Goal: Obtain resource: Obtain resource

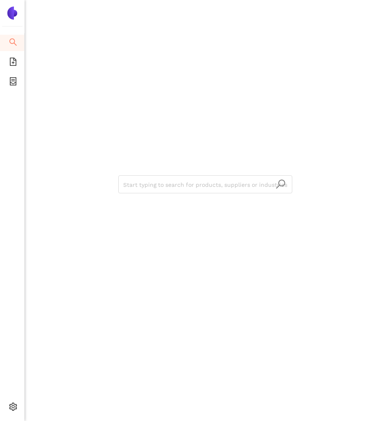
click at [170, 80] on div "Start typing to search for products, suppliers or industries" at bounding box center [205, 183] width 361 height 367
click at [10, 63] on icon "file-add" at bounding box center [13, 62] width 7 height 8
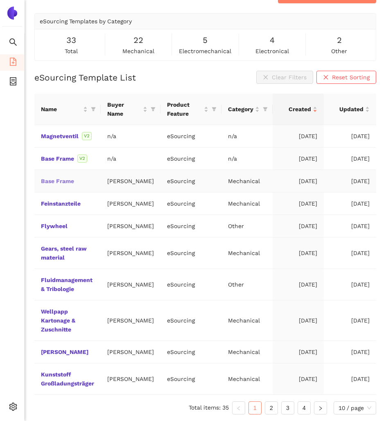
scroll to position [50, 0]
click at [267, 404] on link "2" at bounding box center [271, 408] width 12 height 12
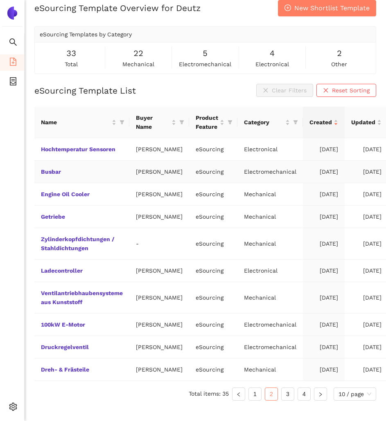
click at [69, 161] on td "Busbar" at bounding box center [81, 172] width 95 height 22
click at [0, 0] on link "Busbar" at bounding box center [0, 0] width 0 height 0
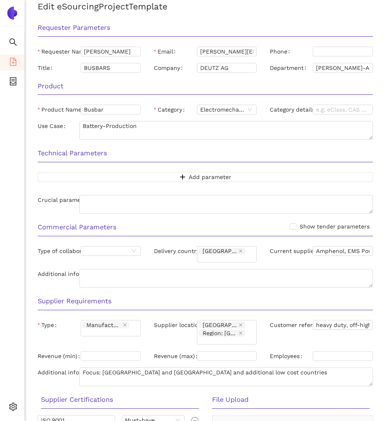
scroll to position [171, 0]
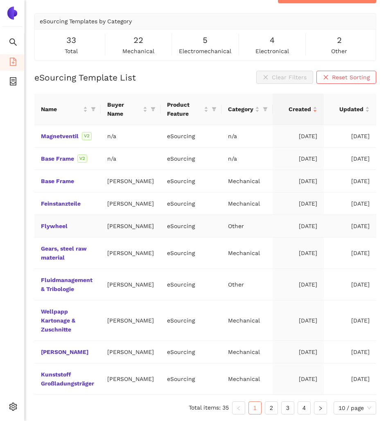
scroll to position [50, 0]
click at [273, 409] on link "2" at bounding box center [271, 408] width 12 height 12
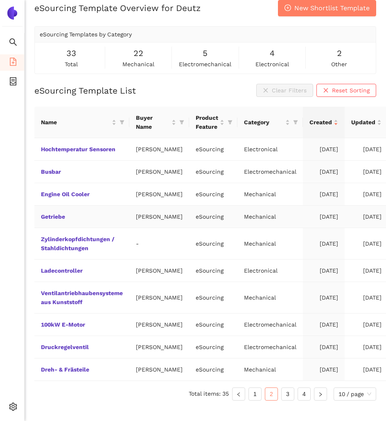
scroll to position [68, 0]
click at [0, 0] on link "Druckregelventil" at bounding box center [0, 0] width 0 height 0
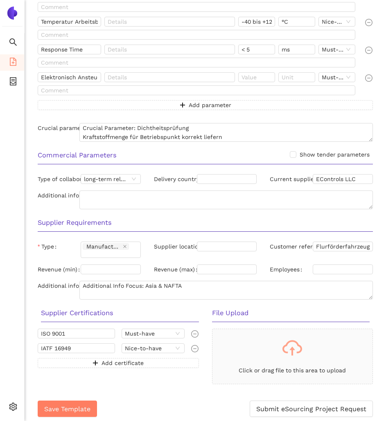
scroll to position [355, 0]
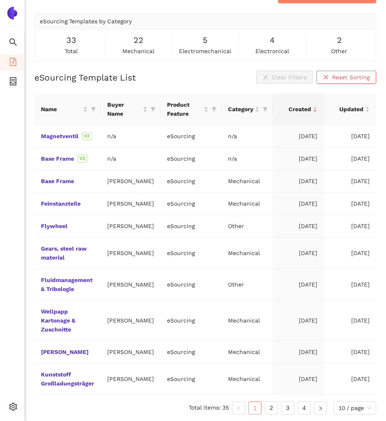
scroll to position [50, 0]
click at [0, 0] on link "Magnetventil" at bounding box center [0, 0] width 0 height 0
